Goal: Information Seeking & Learning: Learn about a topic

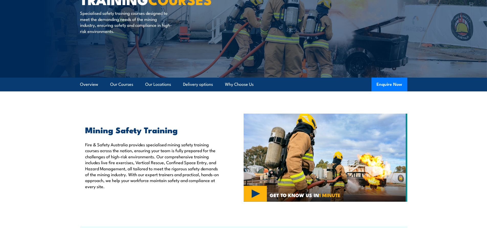
scroll to position [77, 0]
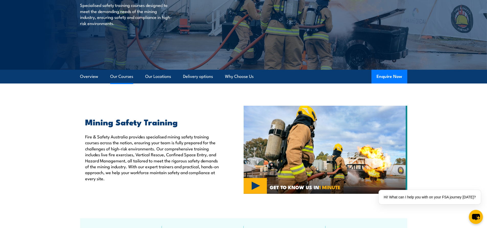
click at [123, 74] on link "Our Courses" at bounding box center [121, 77] width 23 height 14
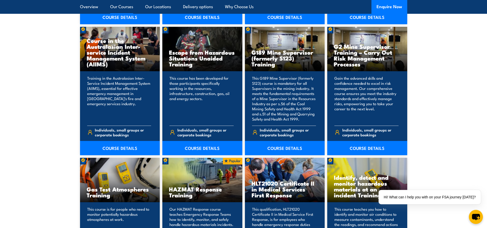
scroll to position [609, 0]
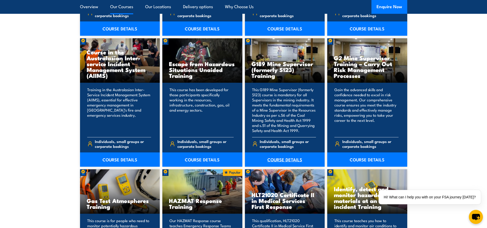
click at [276, 159] on link "COURSE DETAILS" at bounding box center [285, 160] width 80 height 14
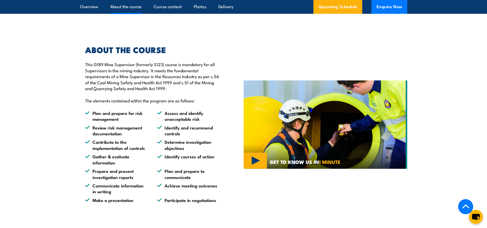
scroll to position [255, 0]
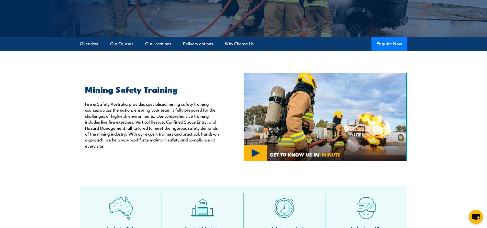
scroll to position [109, 0]
